Goal: Task Accomplishment & Management: Use online tool/utility

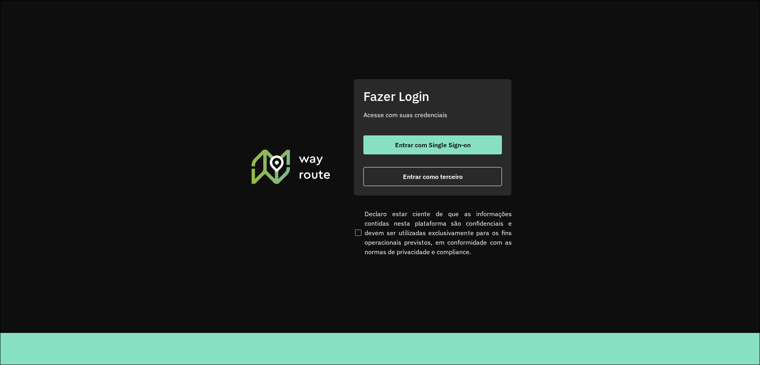
click at [442, 146] on span "Entrar com Single Sign-on" at bounding box center [433, 145] width 76 height 6
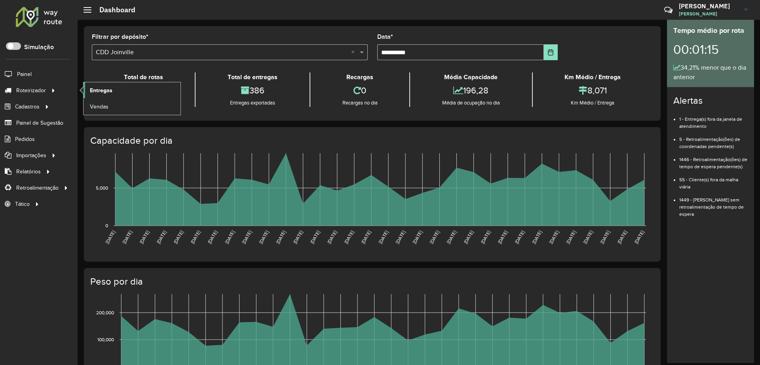
click at [155, 93] on link "Entregas" at bounding box center [132, 90] width 97 height 16
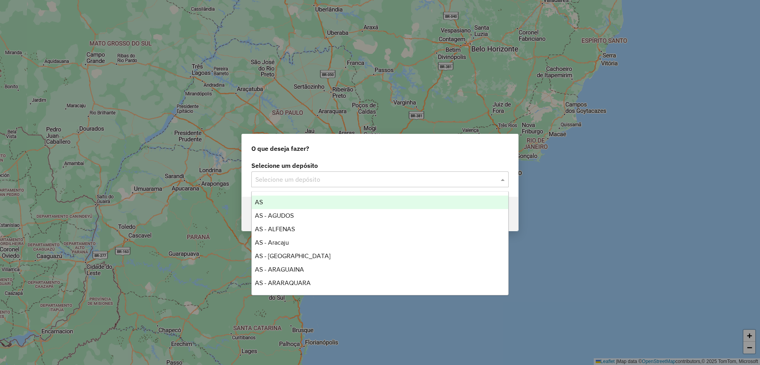
click at [307, 179] on input "text" at bounding box center [372, 180] width 234 height 10
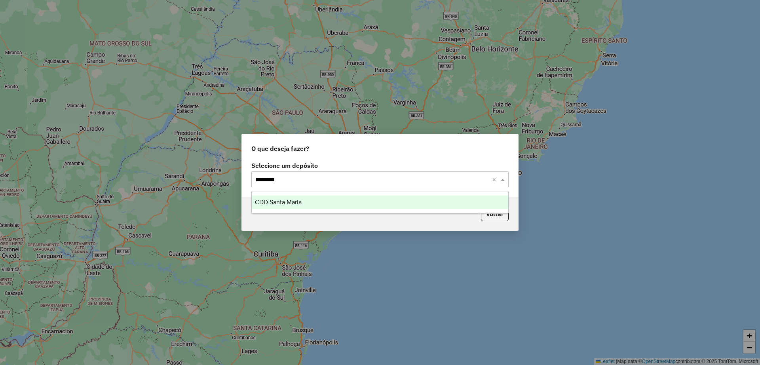
type input "*********"
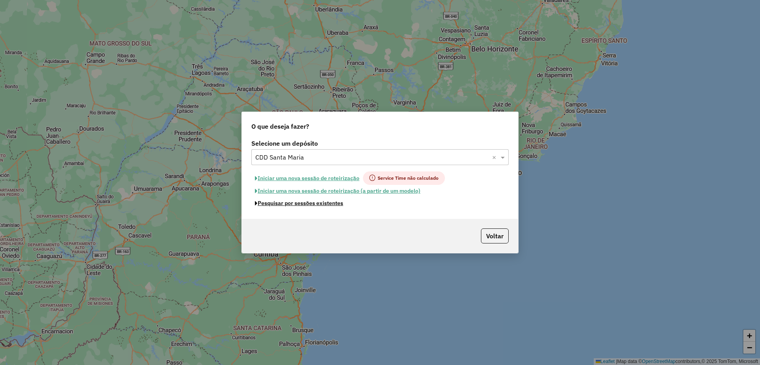
click at [319, 203] on button "Pesquisar por sessões existentes" at bounding box center [299, 203] width 95 height 12
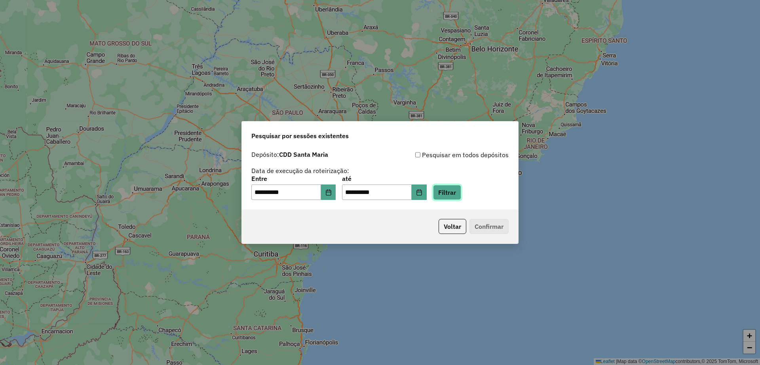
click at [461, 194] on button "Filtrar" at bounding box center [447, 192] width 28 height 15
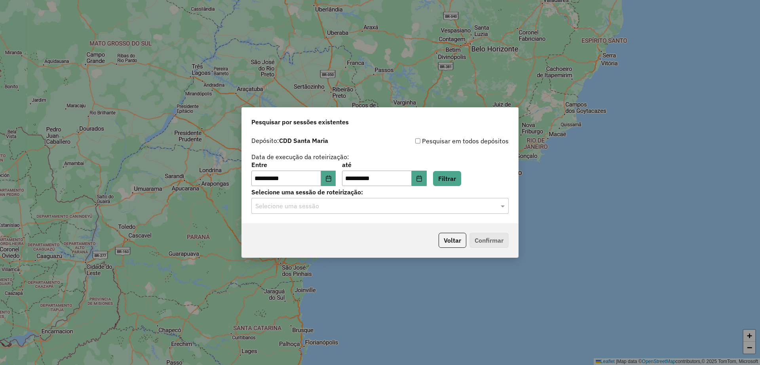
click at [355, 209] on input "text" at bounding box center [372, 207] width 234 height 10
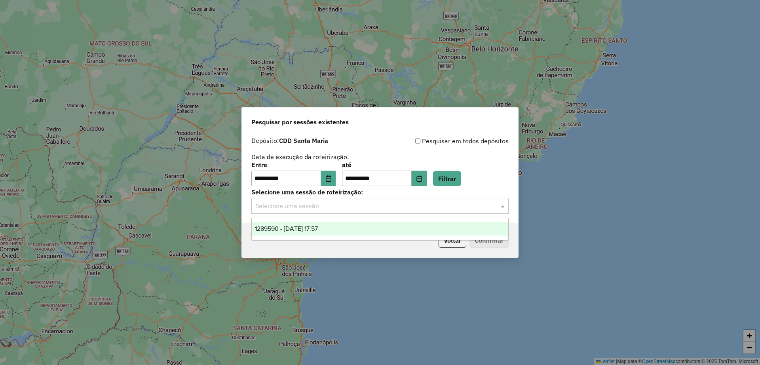
drag, startPoint x: 355, startPoint y: 226, endPoint x: 484, endPoint y: 231, distance: 128.8
click at [355, 227] on div "1289590 - 07/10/2025 17:57" at bounding box center [380, 228] width 257 height 13
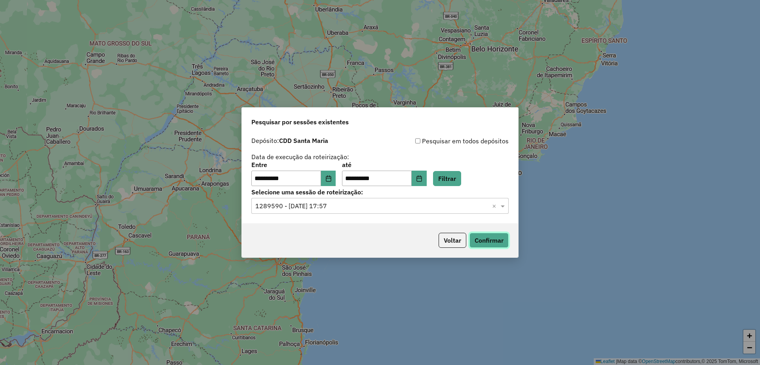
click at [505, 237] on button "Confirmar" at bounding box center [489, 240] width 39 height 15
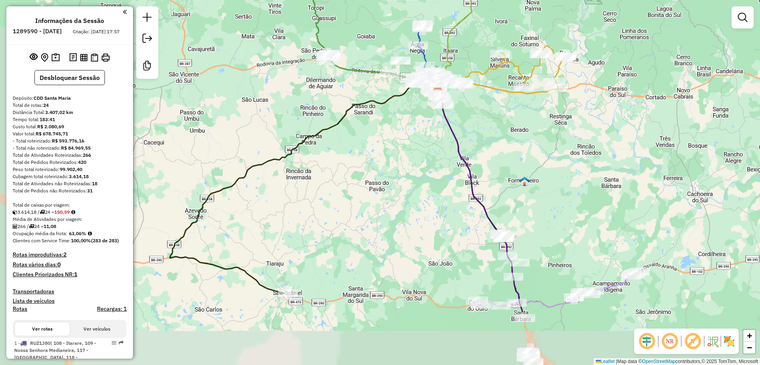
drag, startPoint x: 387, startPoint y: 296, endPoint x: 446, endPoint y: 204, distance: 109.3
click at [446, 204] on div "Janela de atendimento Grade de atendimento Capacidade Transportadoras Veículos …" at bounding box center [380, 182] width 760 height 365
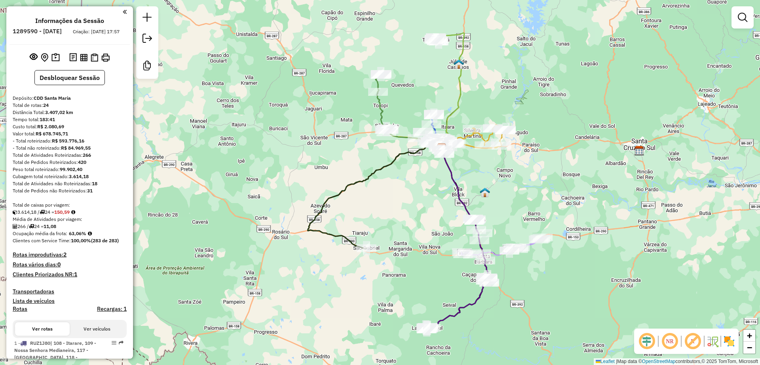
click at [470, 306] on icon at bounding box center [458, 238] width 61 height 181
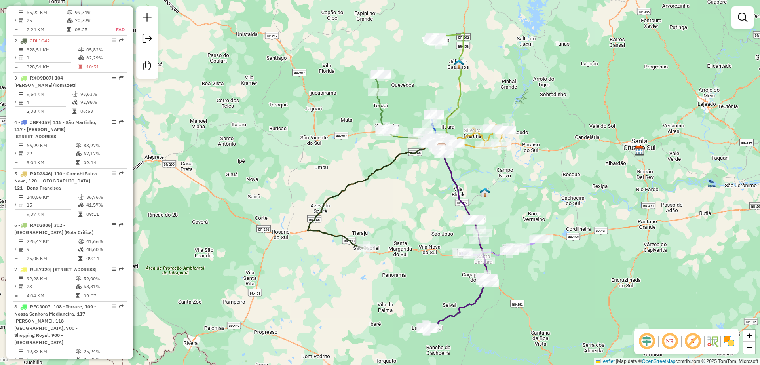
select select "**********"
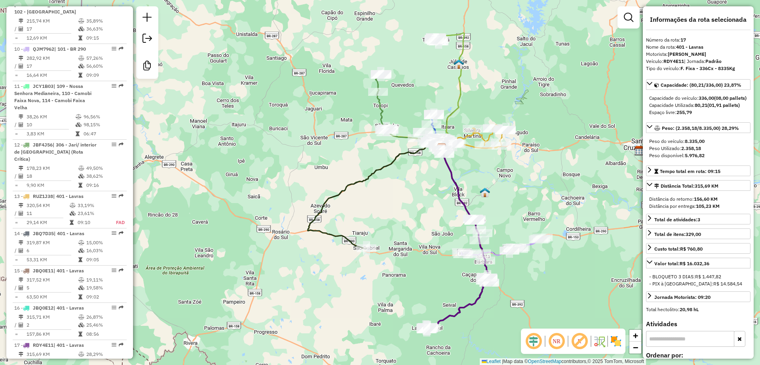
scroll to position [1092, 0]
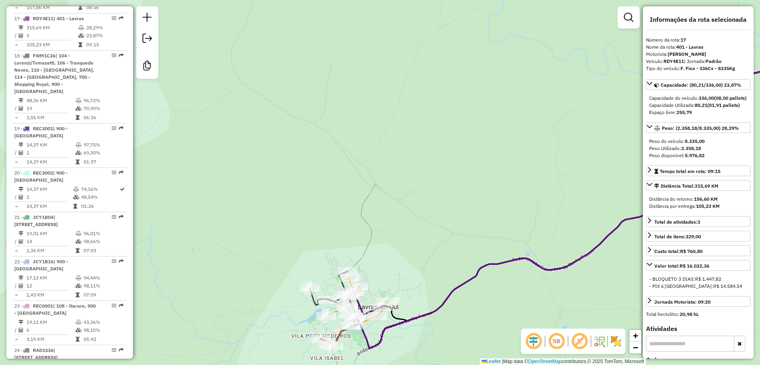
click at [316, 151] on div "Janela de atendimento Grade de atendimento Capacidade Transportadoras Veículos …" at bounding box center [380, 182] width 760 height 365
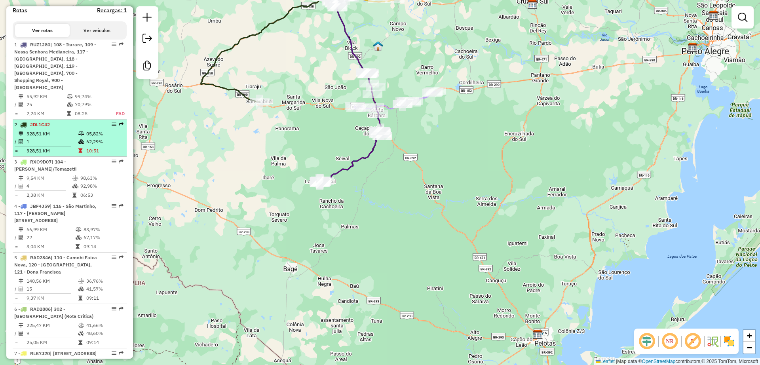
scroll to position [0, 0]
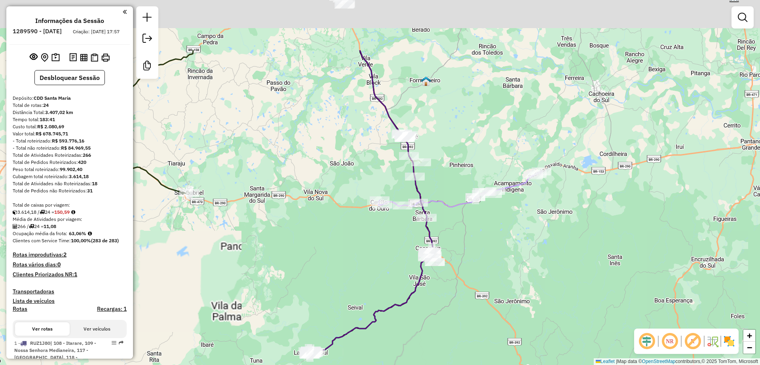
drag, startPoint x: 326, startPoint y: 80, endPoint x: 341, endPoint y: 149, distance: 69.6
click at [341, 149] on div "Janela de atendimento Grade de atendimento Capacidade Transportadoras Veículos …" at bounding box center [380, 182] width 760 height 365
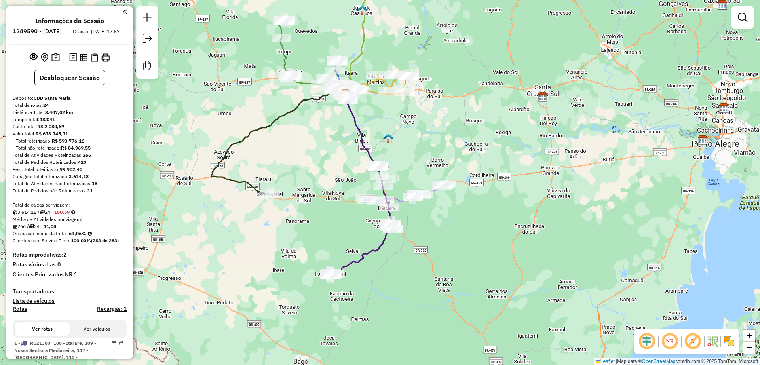
drag, startPoint x: 320, startPoint y: 111, endPoint x: 327, endPoint y: 138, distance: 27.8
click at [327, 138] on div "Janela de atendimento Grade de atendimento Capacidade Transportadoras Veículos …" at bounding box center [380, 182] width 760 height 365
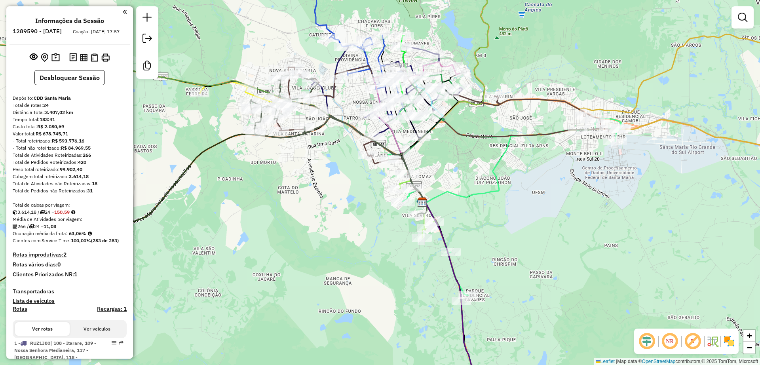
click at [330, 200] on div "Janela de atendimento Grade de atendimento Capacidade Transportadoras Veículos …" at bounding box center [380, 182] width 760 height 365
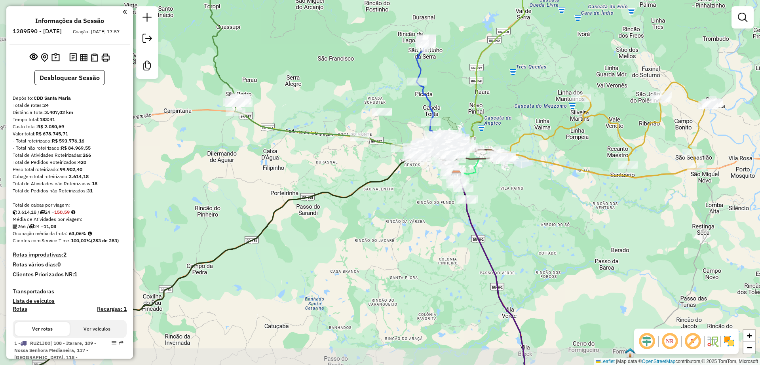
drag, startPoint x: 320, startPoint y: 222, endPoint x: 422, endPoint y: 197, distance: 104.9
click at [422, 197] on div "Janela de atendimento Grade de atendimento Capacidade Transportadoras Veículos …" at bounding box center [380, 182] width 760 height 365
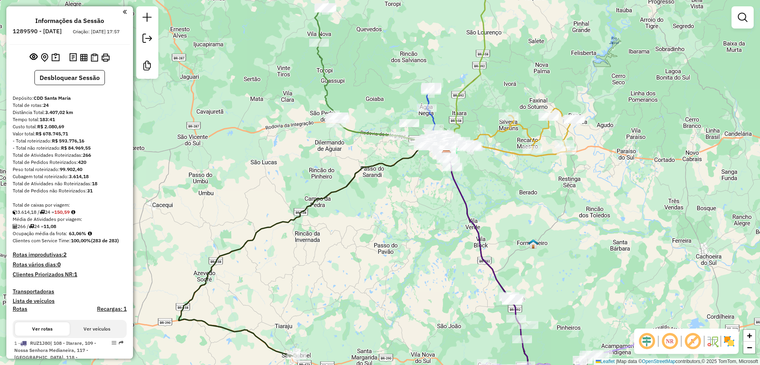
drag, startPoint x: 412, startPoint y: 239, endPoint x: 417, endPoint y: 215, distance: 24.7
click at [417, 215] on div "Janela de atendimento Grade de atendimento Capacidade Transportadoras Veículos …" at bounding box center [380, 182] width 760 height 365
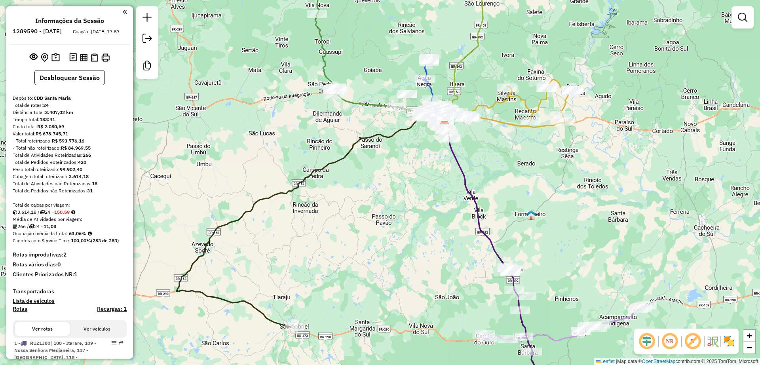
drag, startPoint x: 413, startPoint y: 247, endPoint x: 411, endPoint y: 218, distance: 29.0
click at [411, 218] on div "Janela de atendimento Grade de atendimento Capacidade Transportadoras Veículos …" at bounding box center [380, 182] width 760 height 365
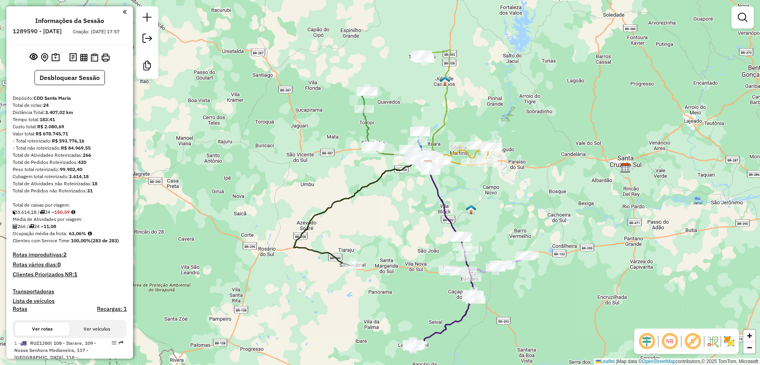
drag, startPoint x: 404, startPoint y: 244, endPoint x: 404, endPoint y: 237, distance: 7.1
click at [404, 237] on div "Janela de atendimento Grade de atendimento Capacidade Transportadoras Veículos …" at bounding box center [380, 182] width 760 height 365
